Goal: Find specific page/section: Find specific page/section

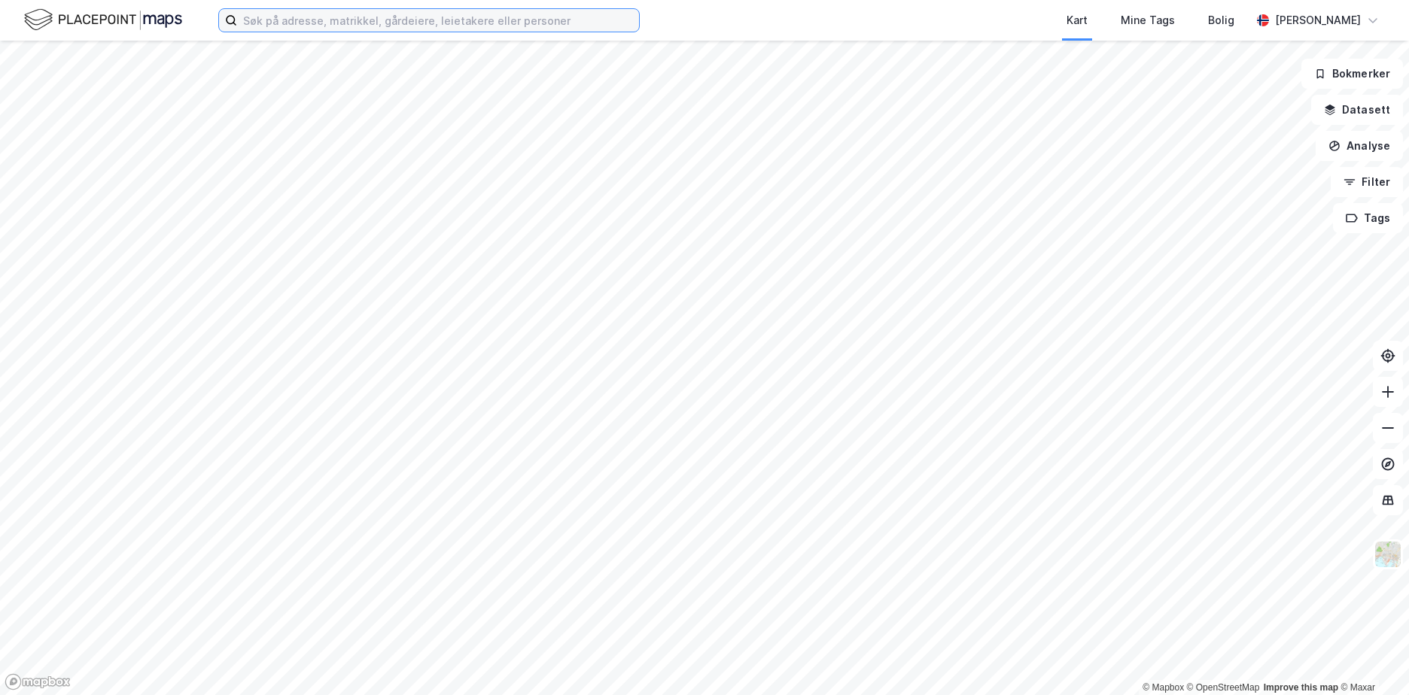
click at [472, 23] on input at bounding box center [438, 20] width 402 height 23
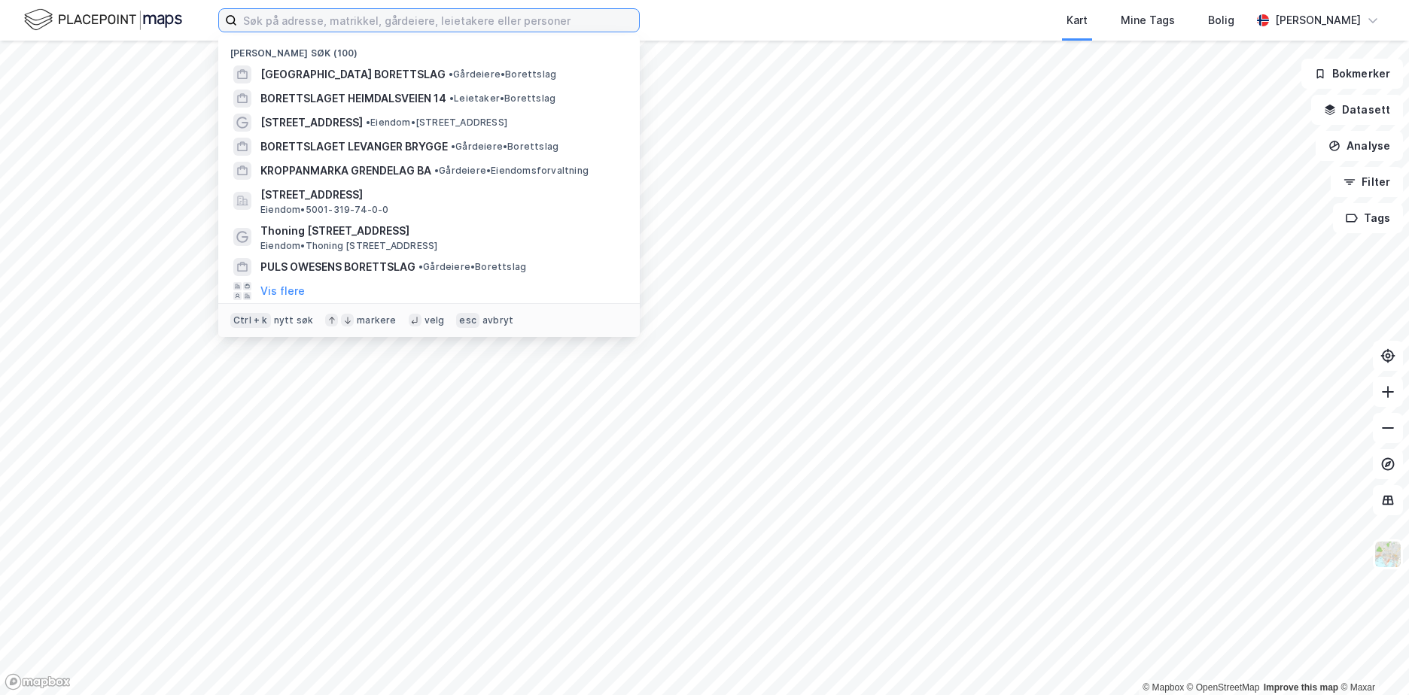
paste input "991474137"
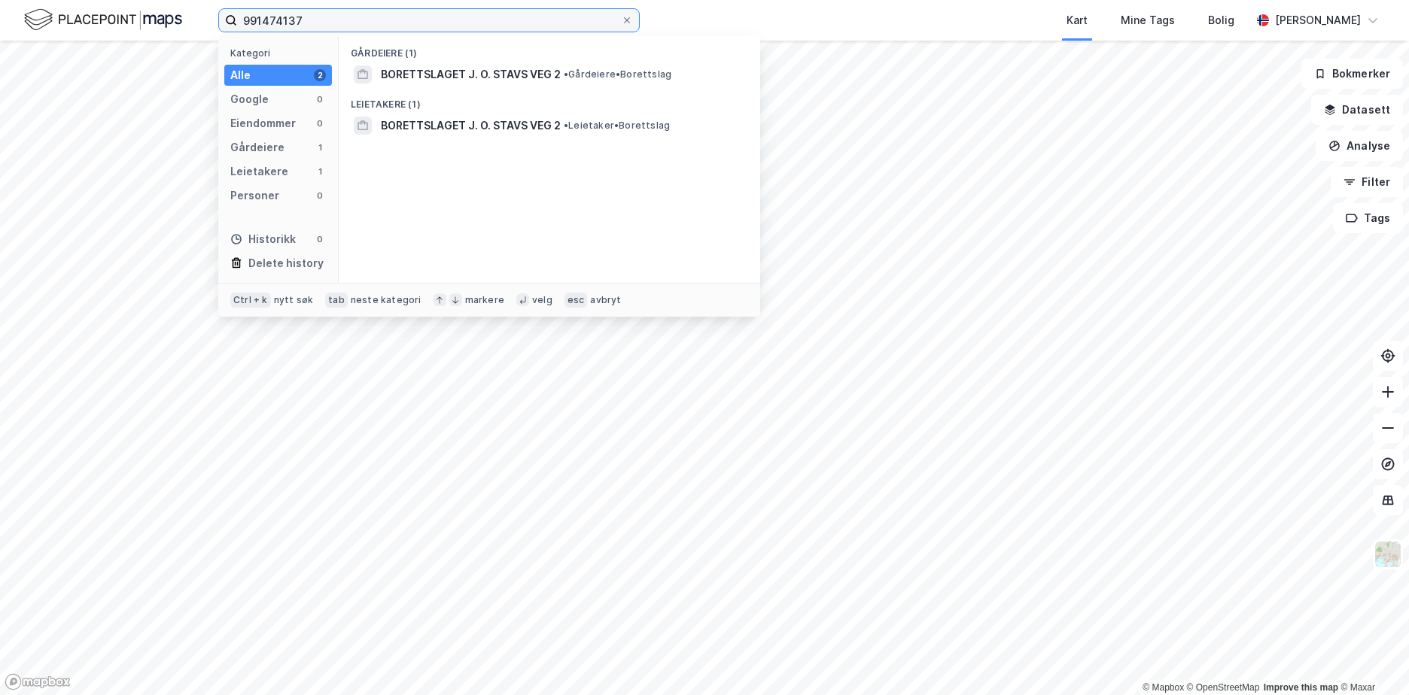
type input "991474137"
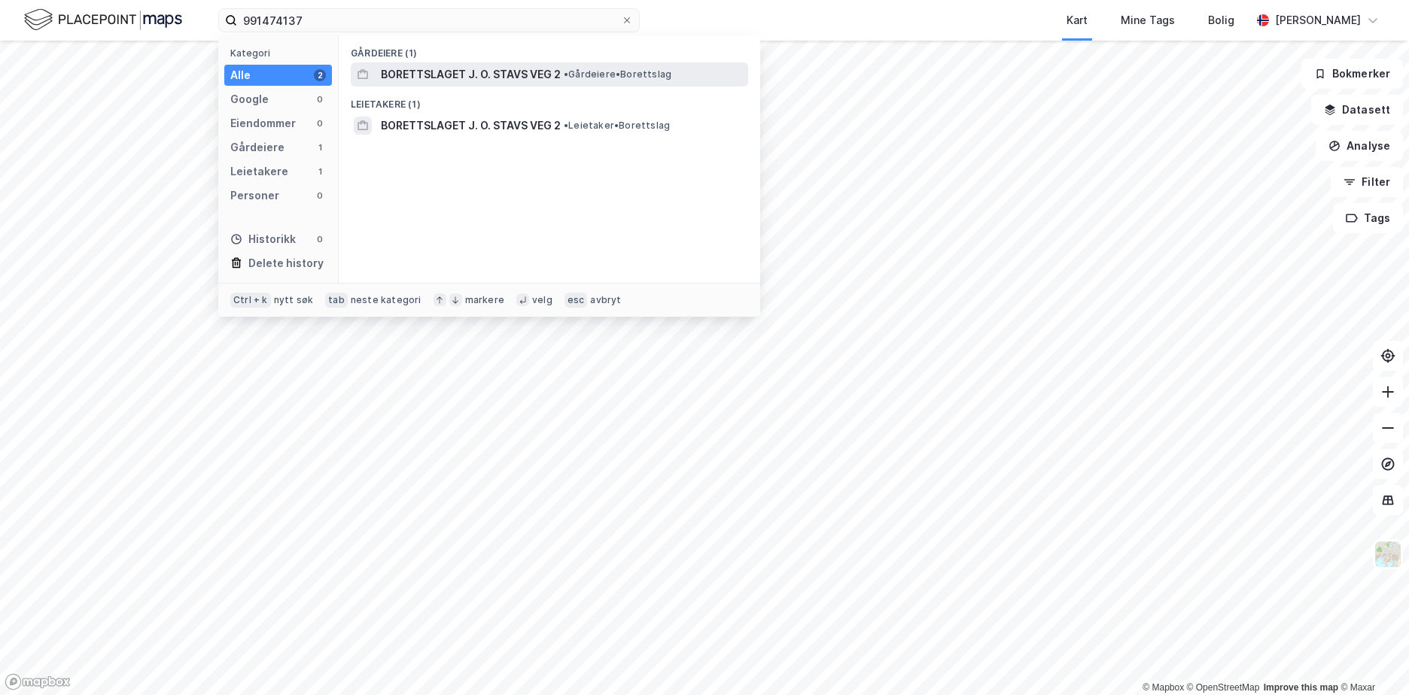
click at [480, 76] on span "BORETTSLAGET J. O. STAVS VEG 2" at bounding box center [471, 74] width 180 height 18
